Goal: Task Accomplishment & Management: Manage account settings

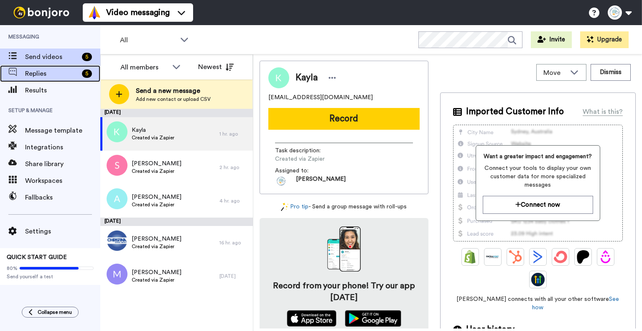
click at [70, 70] on span "Replies" at bounding box center [52, 74] width 54 height 10
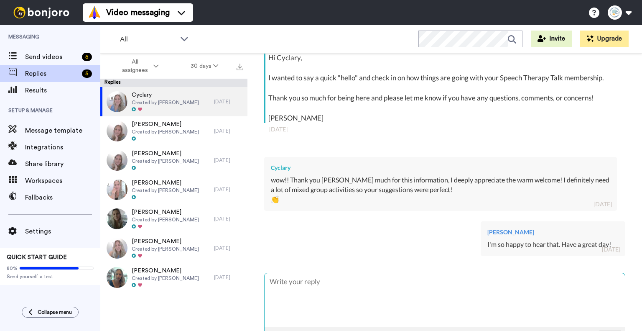
scroll to position [185, 0]
